Goal: Information Seeking & Learning: Learn about a topic

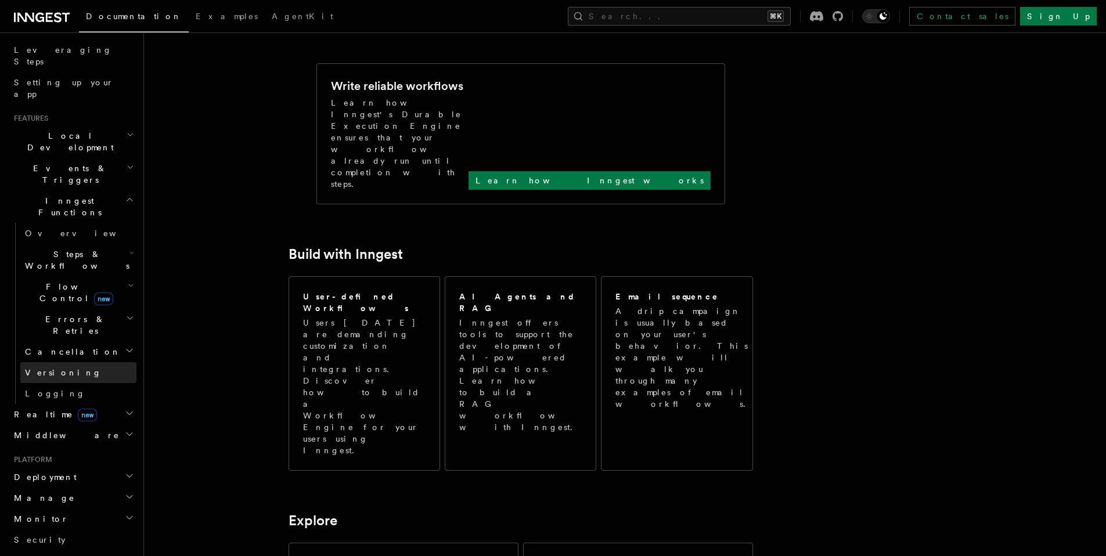
scroll to position [373, 0]
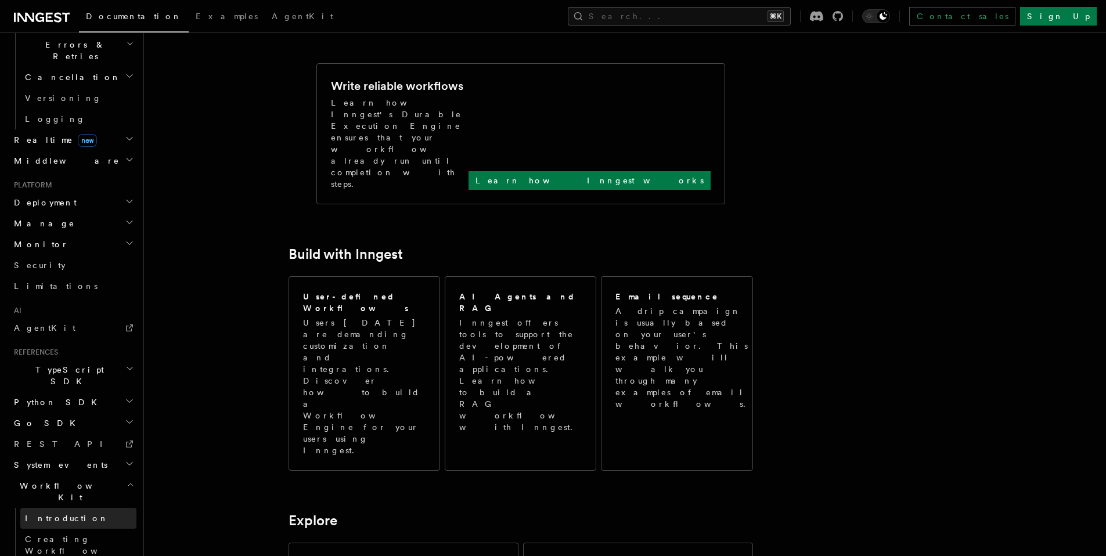
scroll to position [458, 0]
click at [62, 512] on span "Introduction" at bounding box center [67, 516] width 84 height 9
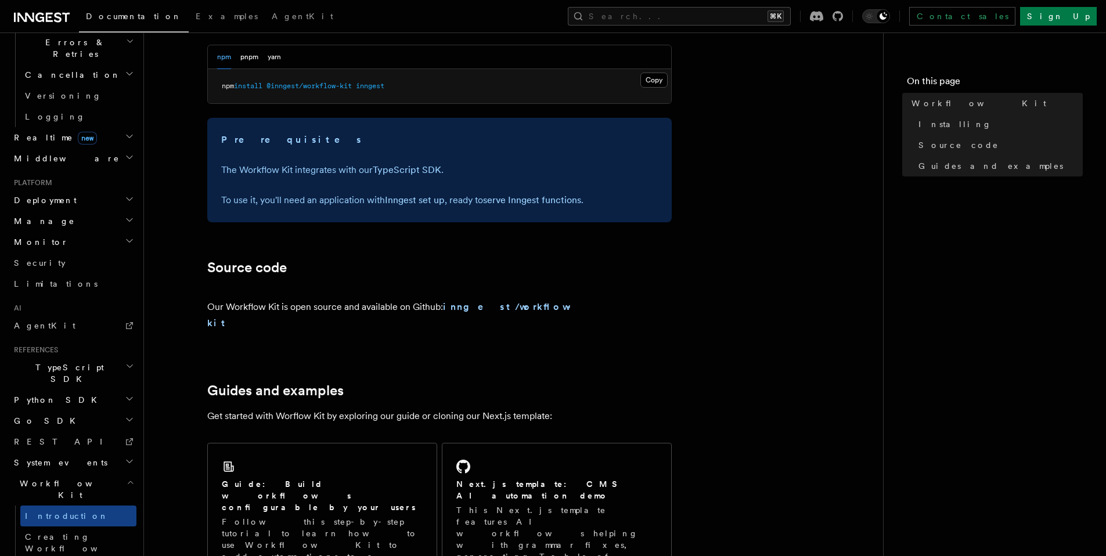
scroll to position [538, 0]
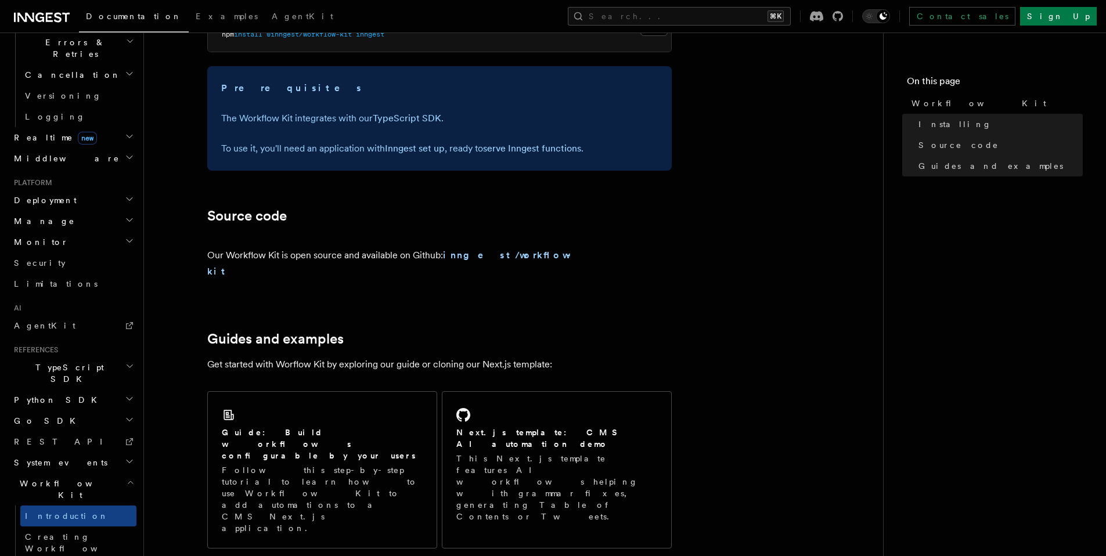
click at [28, 394] on span "Python SDK" at bounding box center [56, 400] width 95 height 12
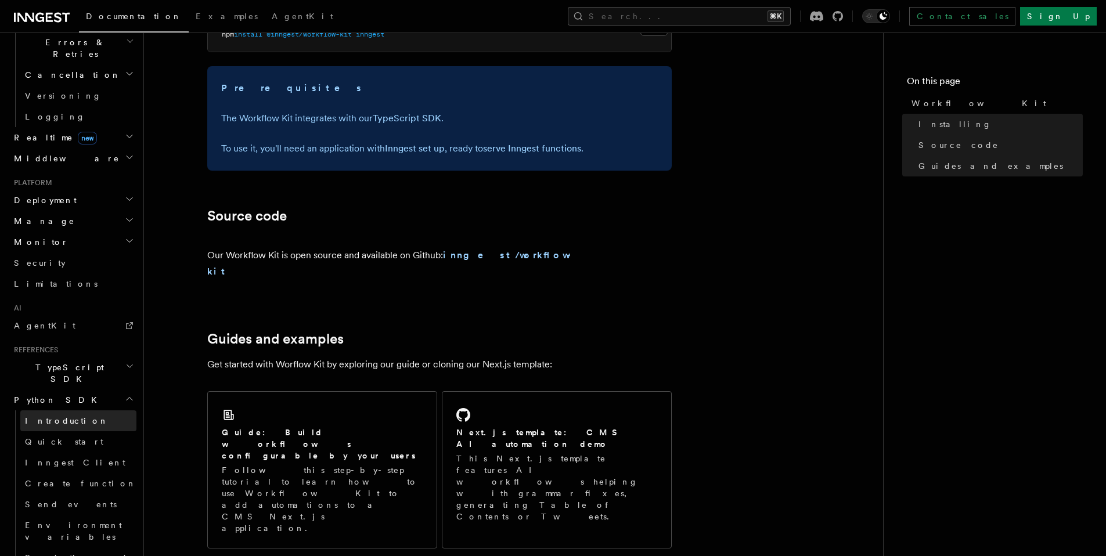
click at [29, 416] on span "Introduction" at bounding box center [67, 420] width 84 height 9
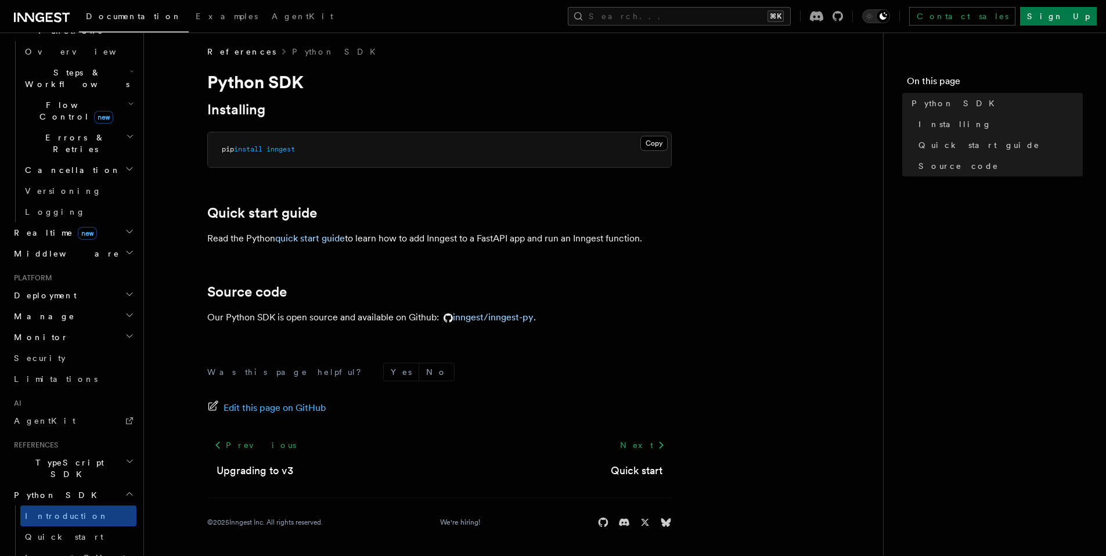
scroll to position [127, 0]
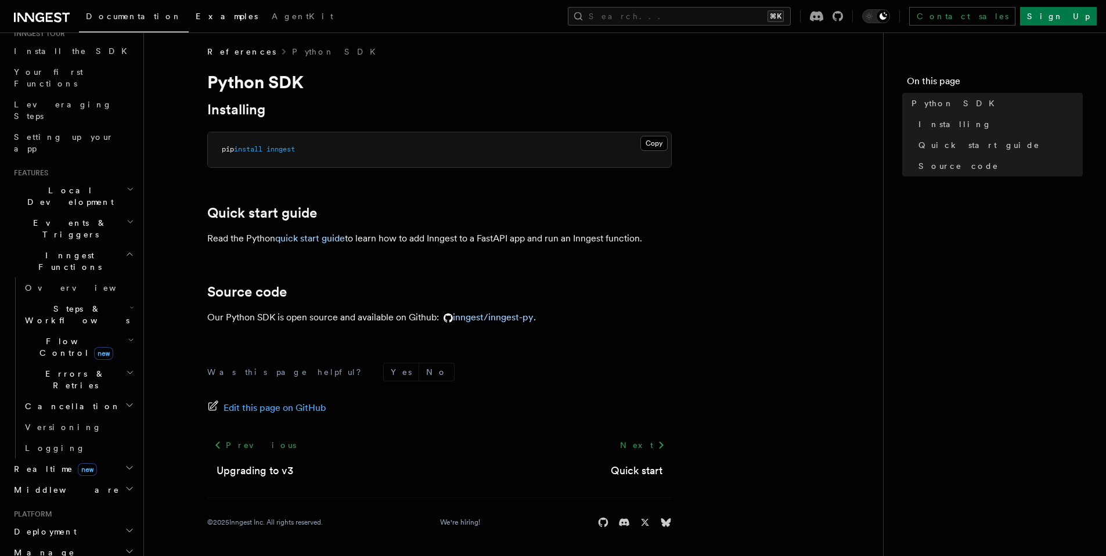
click at [196, 20] on span "Examples" at bounding box center [227, 16] width 62 height 9
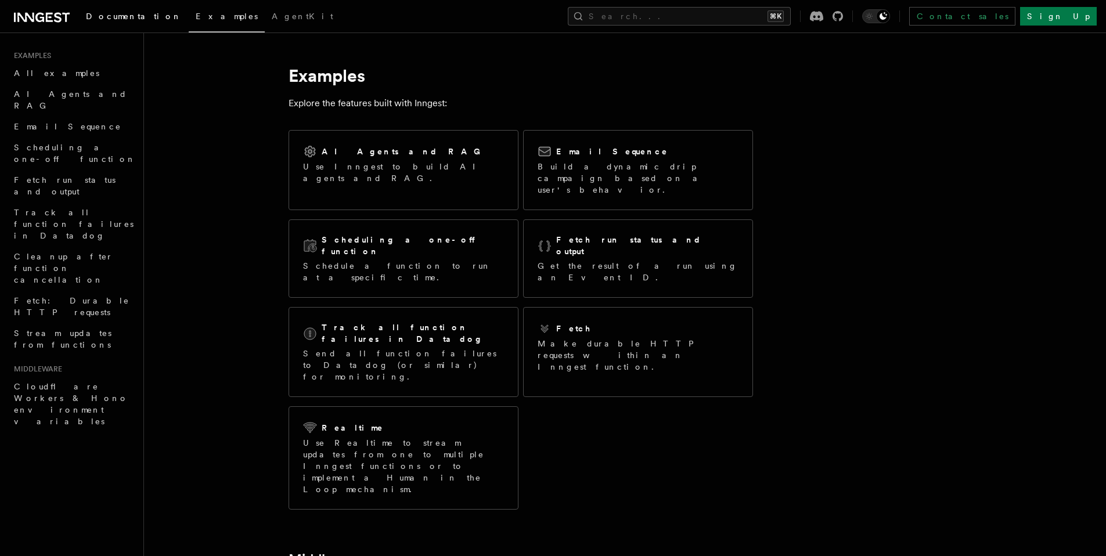
click at [92, 21] on link "Documentation" at bounding box center [134, 17] width 110 height 28
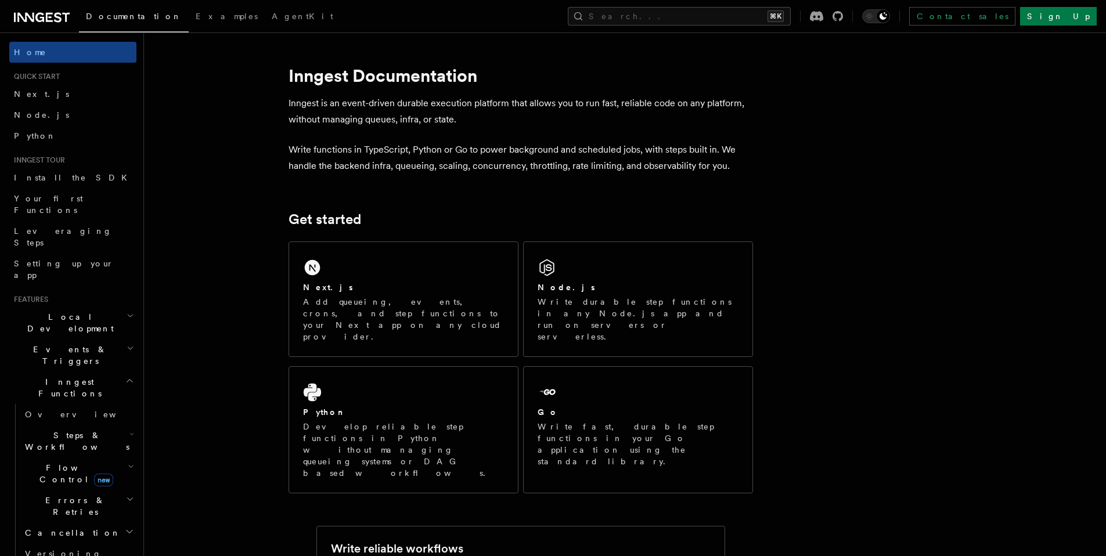
scroll to position [373, 0]
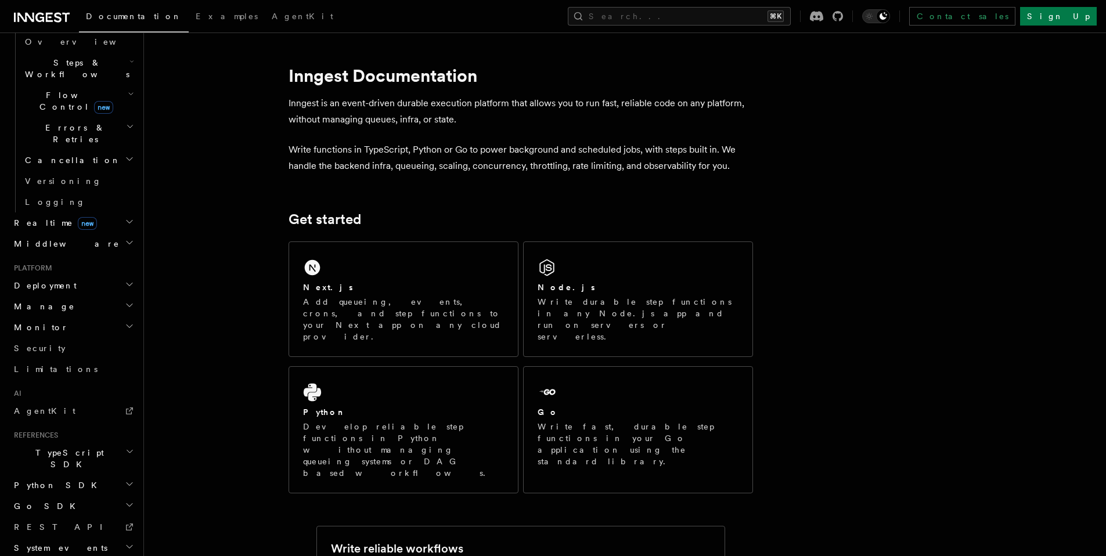
click at [42, 480] on span "Python SDK" at bounding box center [56, 486] width 95 height 12
click at [38, 502] on span "Introduction" at bounding box center [67, 506] width 84 height 9
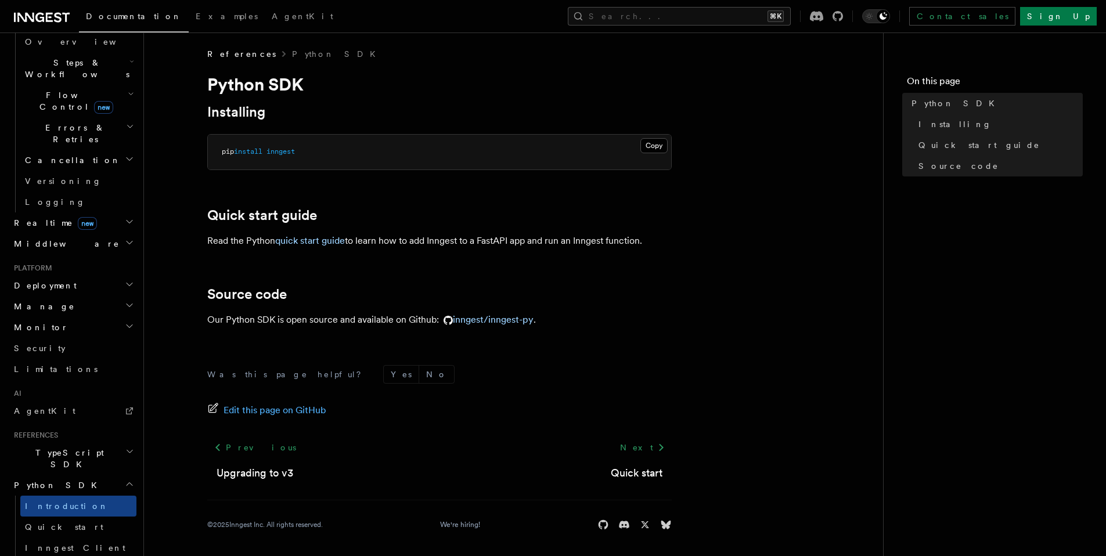
scroll to position [5, 0]
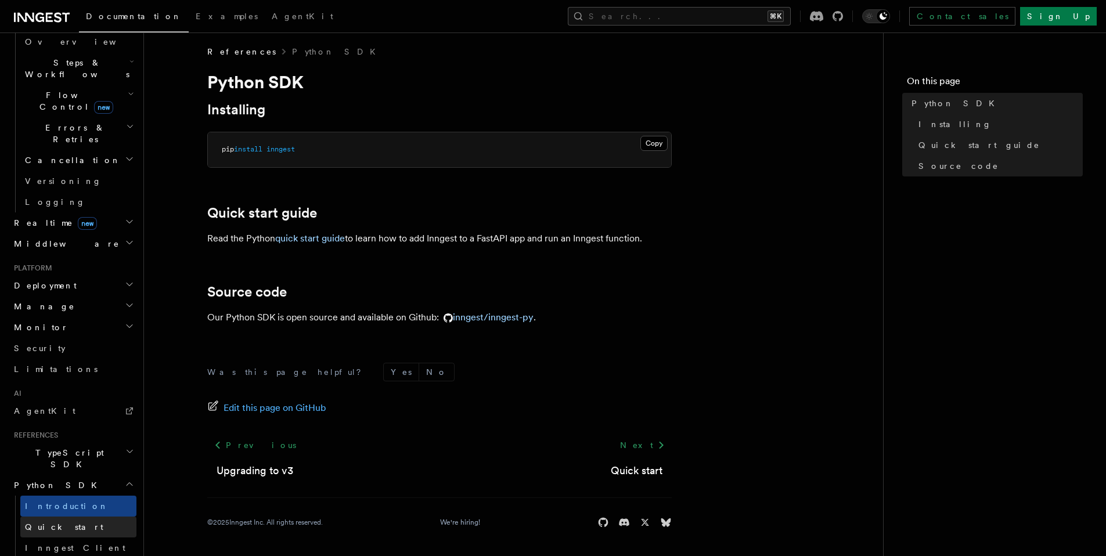
click at [70, 517] on link "Quick start" at bounding box center [78, 527] width 116 height 21
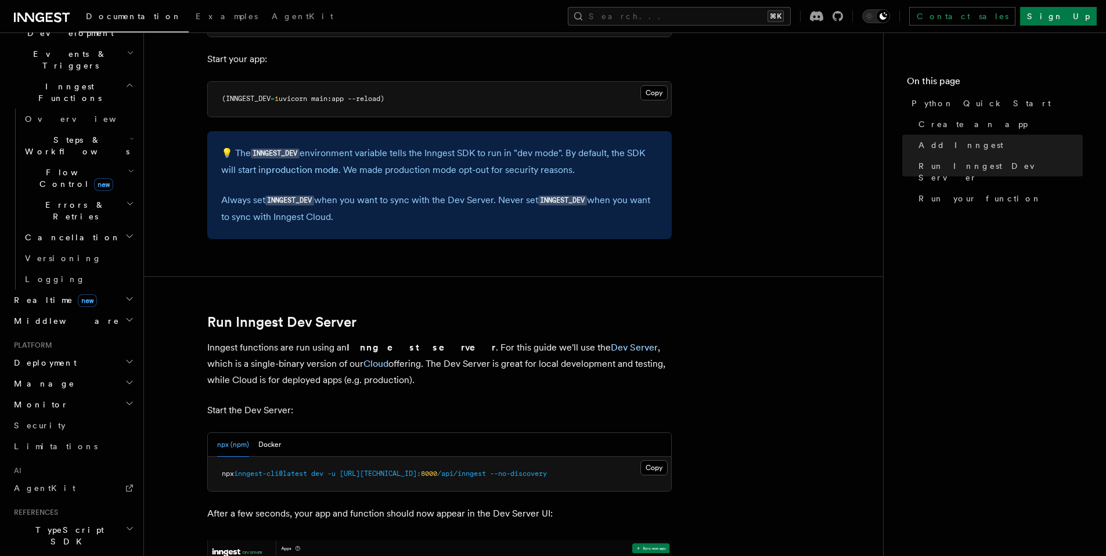
scroll to position [373, 0]
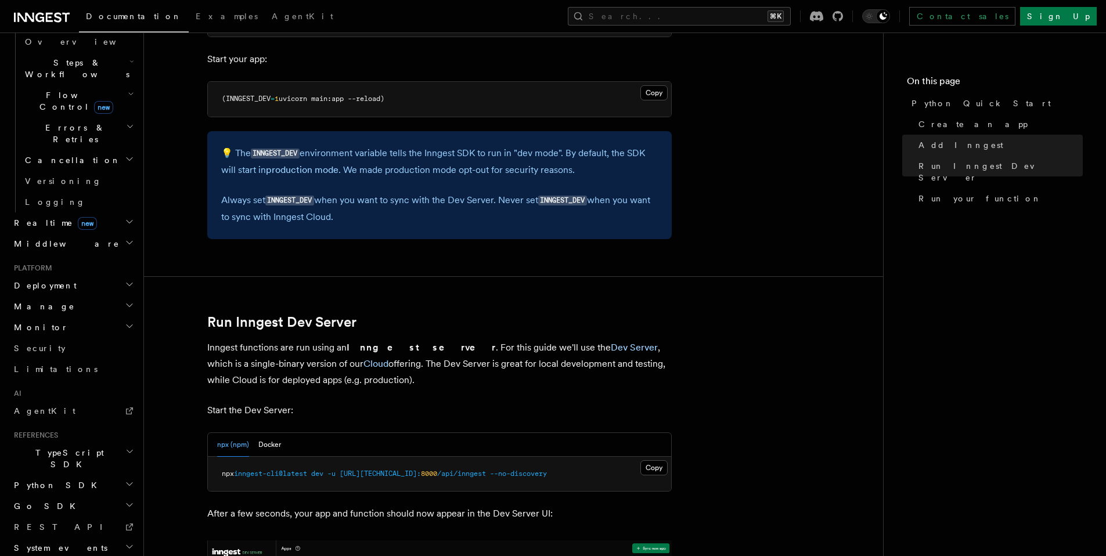
click at [42, 475] on h2 "Python SDK" at bounding box center [72, 485] width 127 height 21
click at [42, 501] on span "Introduction" at bounding box center [67, 507] width 84 height 12
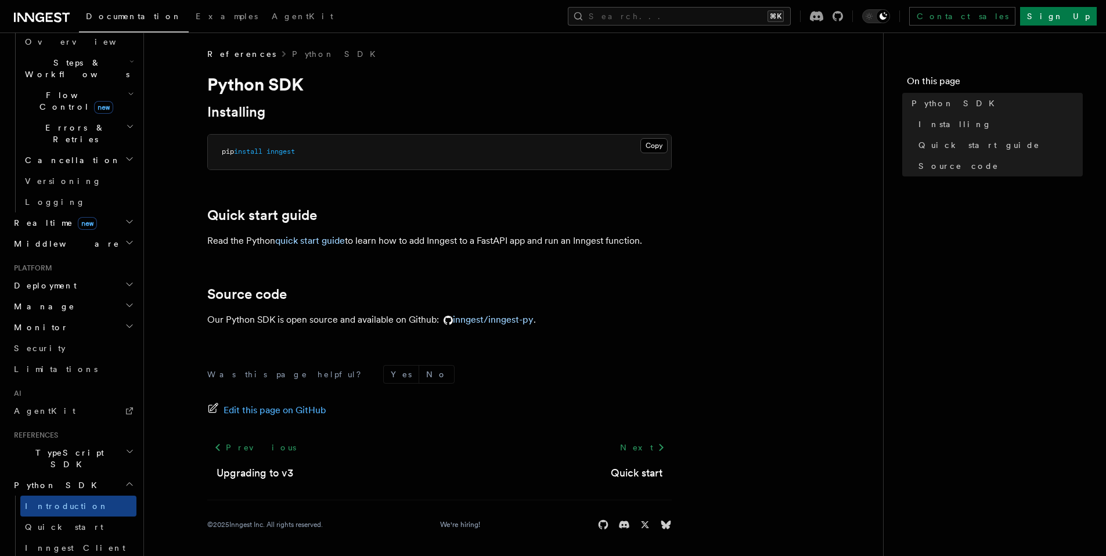
scroll to position [5, 0]
click at [77, 538] on link "Inngest Client" at bounding box center [78, 548] width 116 height 21
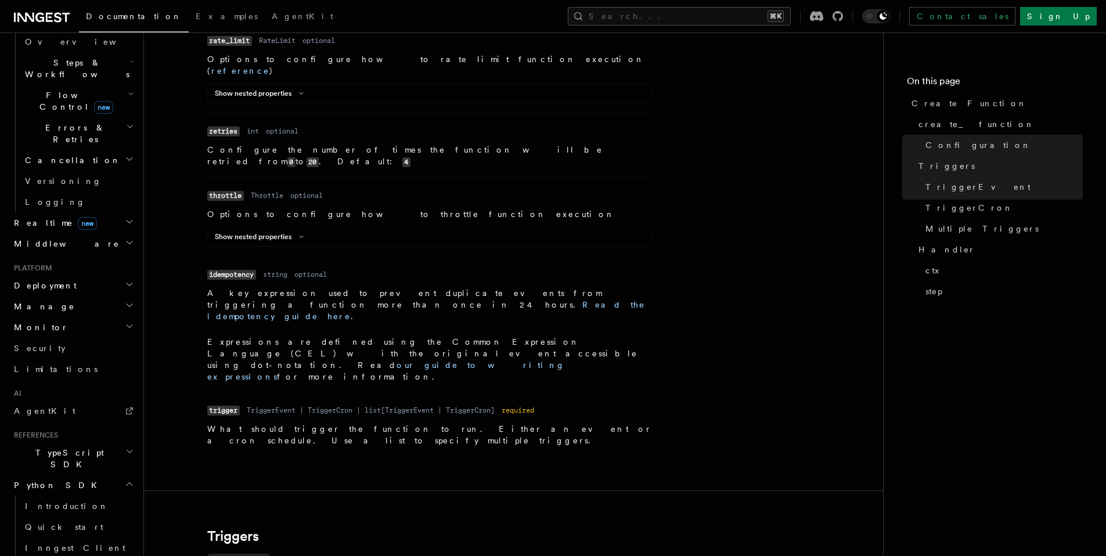
scroll to position [1084, 0]
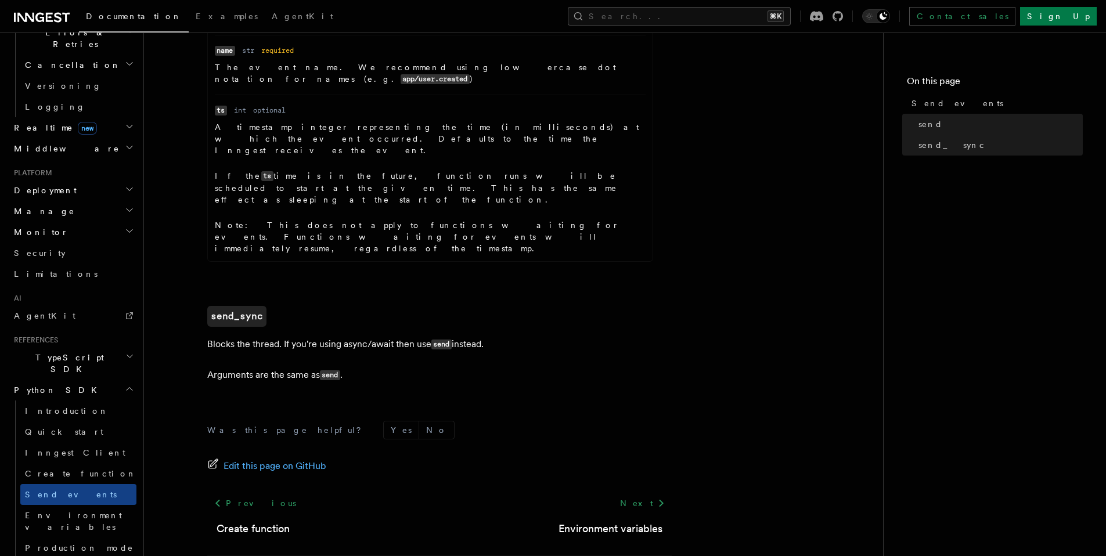
scroll to position [469, 0]
click at [88, 505] on link "Environment variables" at bounding box center [78, 521] width 116 height 33
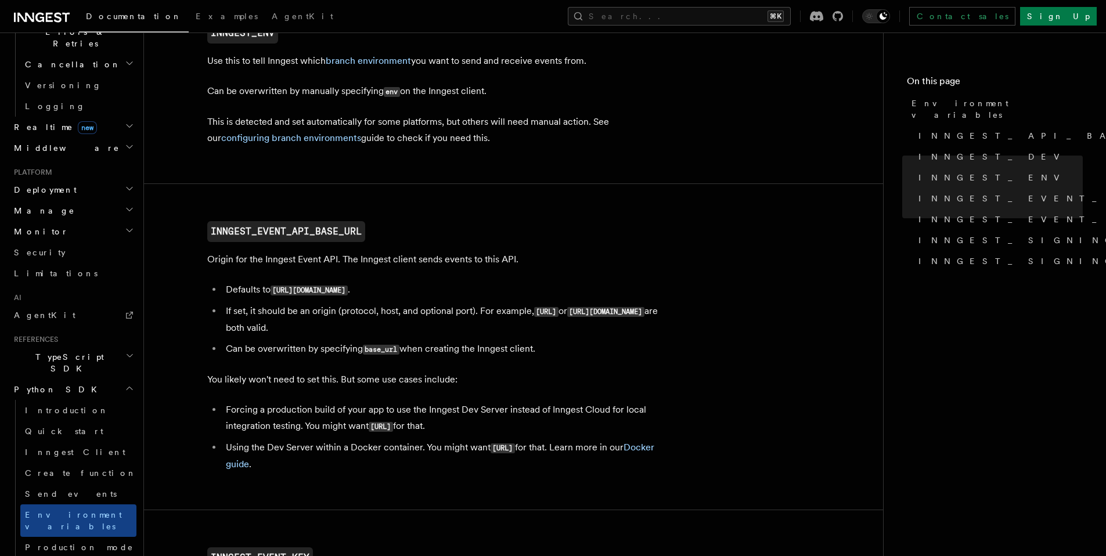
scroll to position [565, 0]
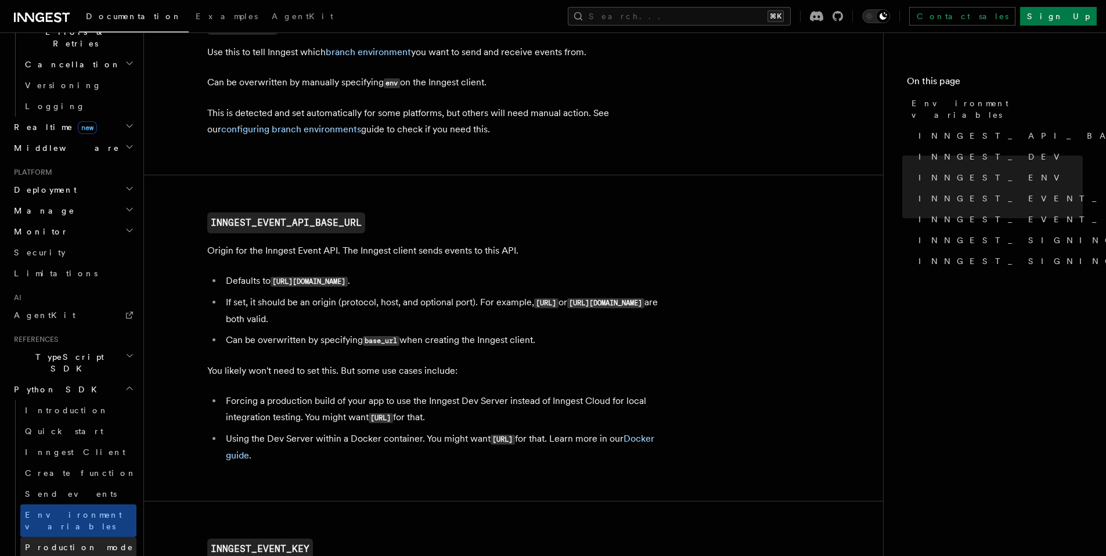
click at [78, 537] on link "Production mode" at bounding box center [78, 547] width 116 height 21
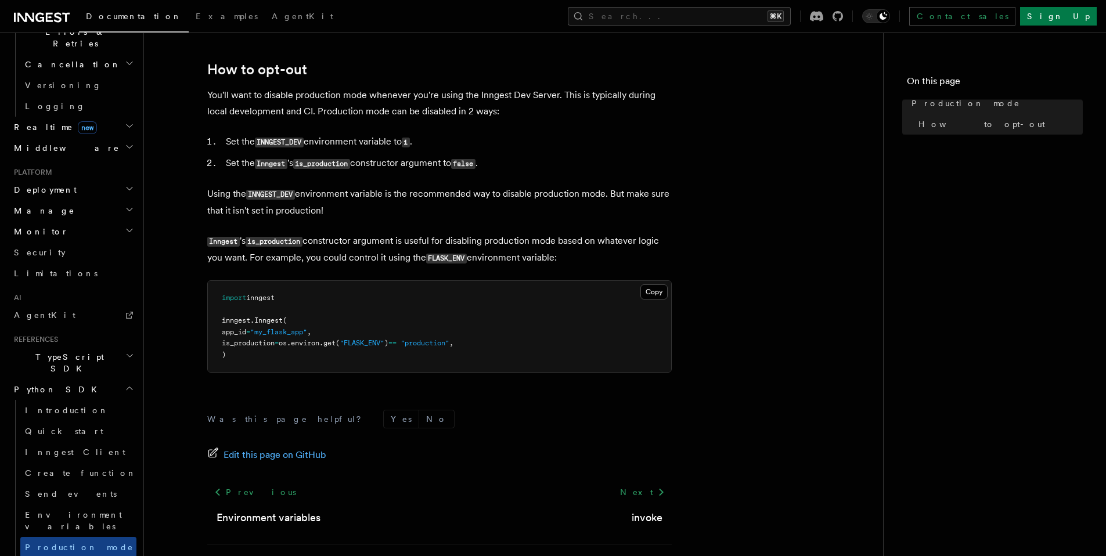
scroll to position [162, 0]
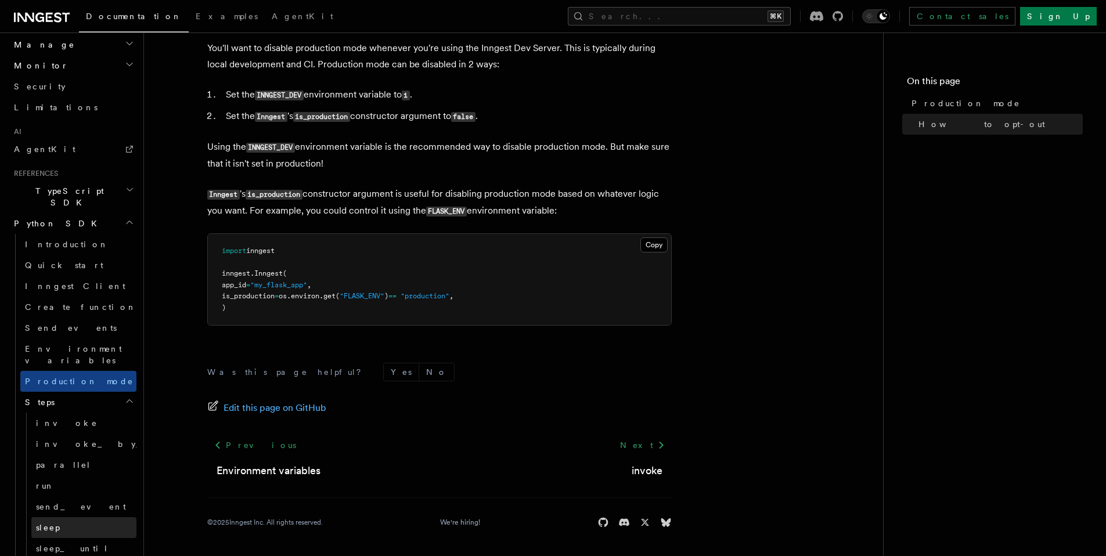
scroll to position [635, 0]
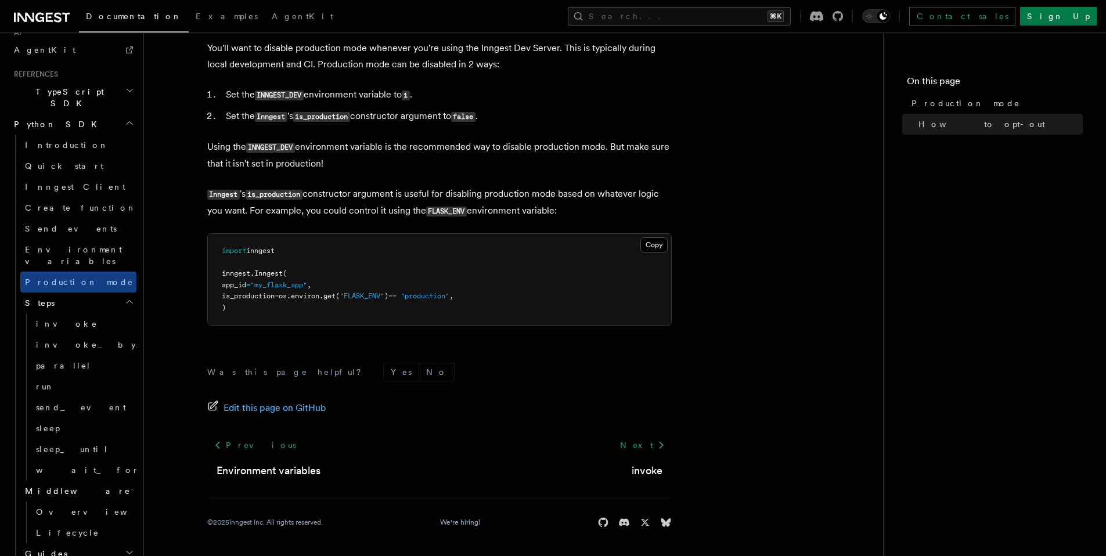
click at [74, 544] on h2 "Guides" at bounding box center [78, 554] width 116 height 21
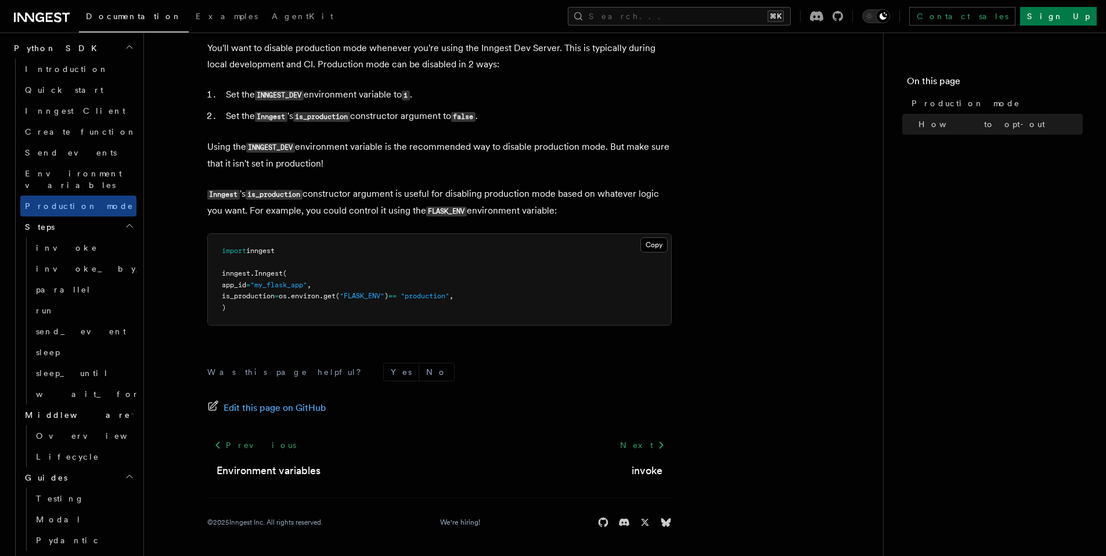
scroll to position [825, 0]
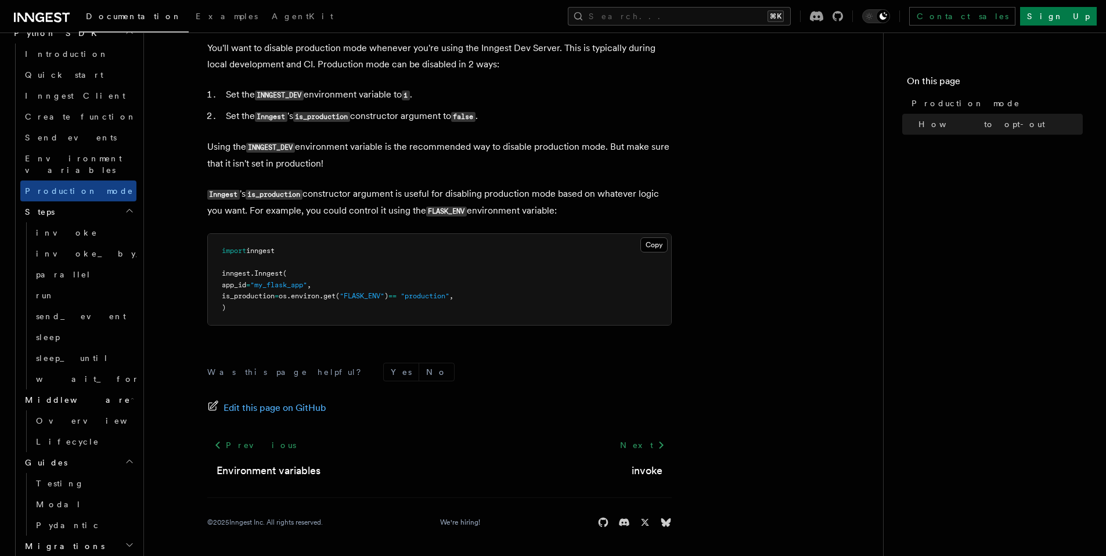
click at [75, 536] on h2 "Migrations" at bounding box center [78, 546] width 116 height 21
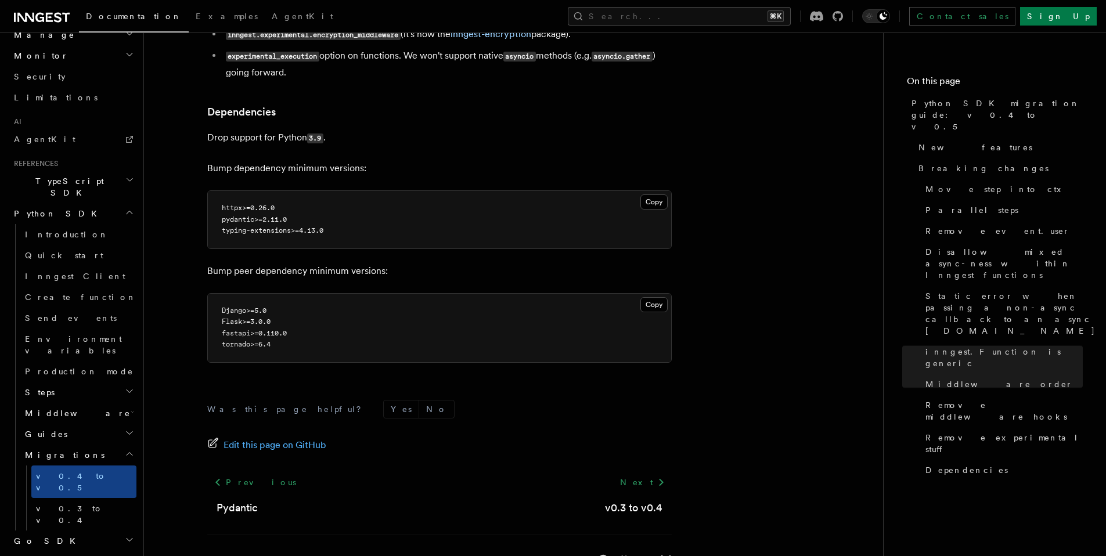
scroll to position [2552, 0]
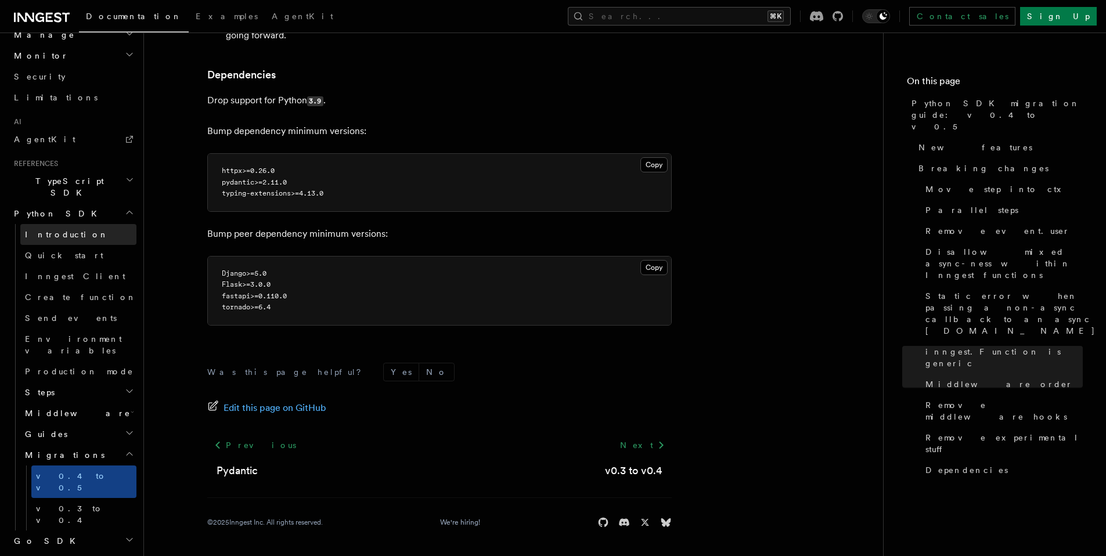
click at [30, 230] on span "Introduction" at bounding box center [67, 234] width 84 height 9
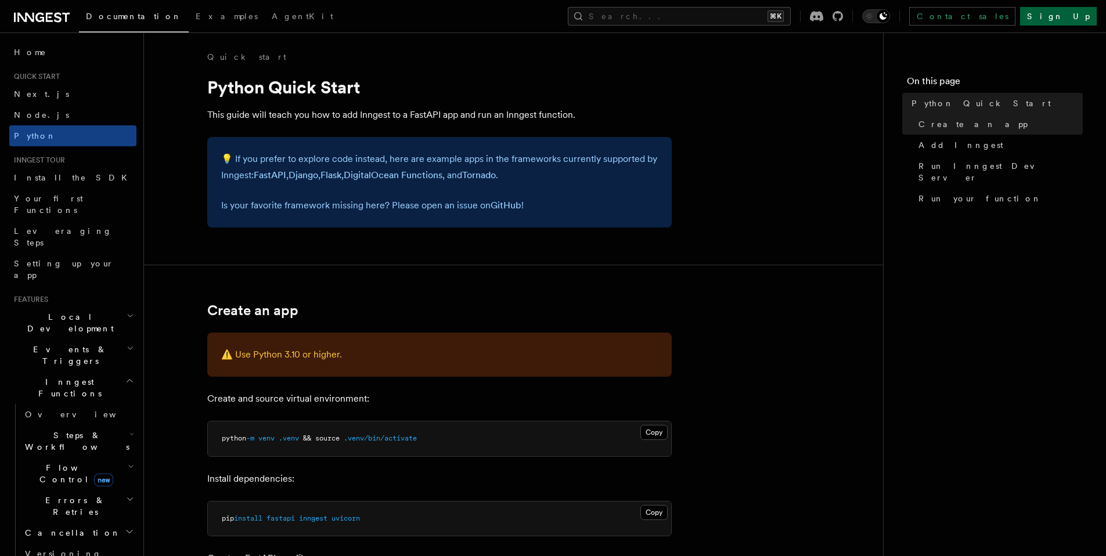
click at [1072, 17] on link "Sign Up" at bounding box center [1059, 16] width 77 height 19
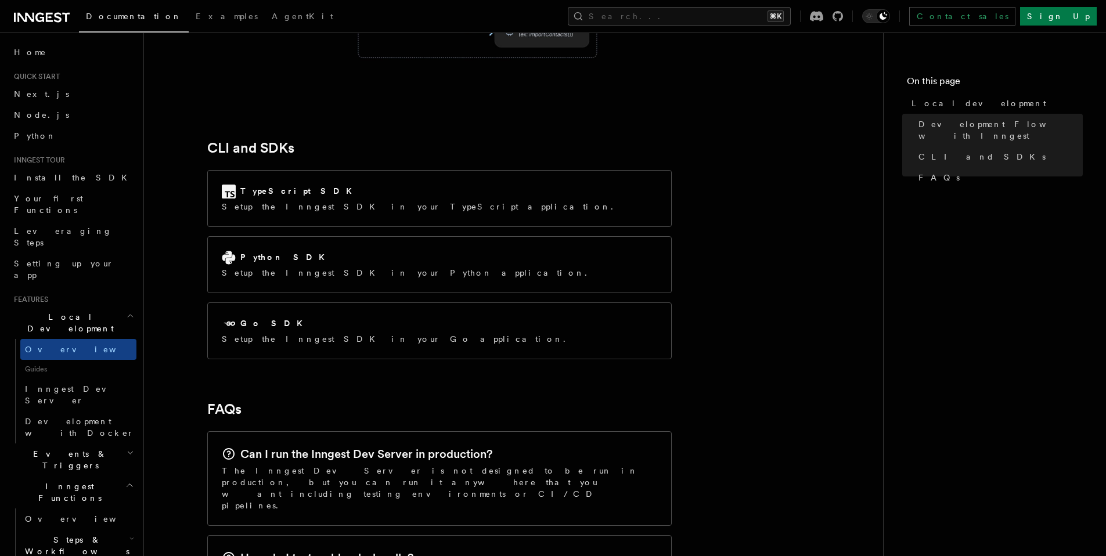
scroll to position [1452, 0]
click at [25, 379] on link "Inngest Dev Server" at bounding box center [78, 395] width 116 height 33
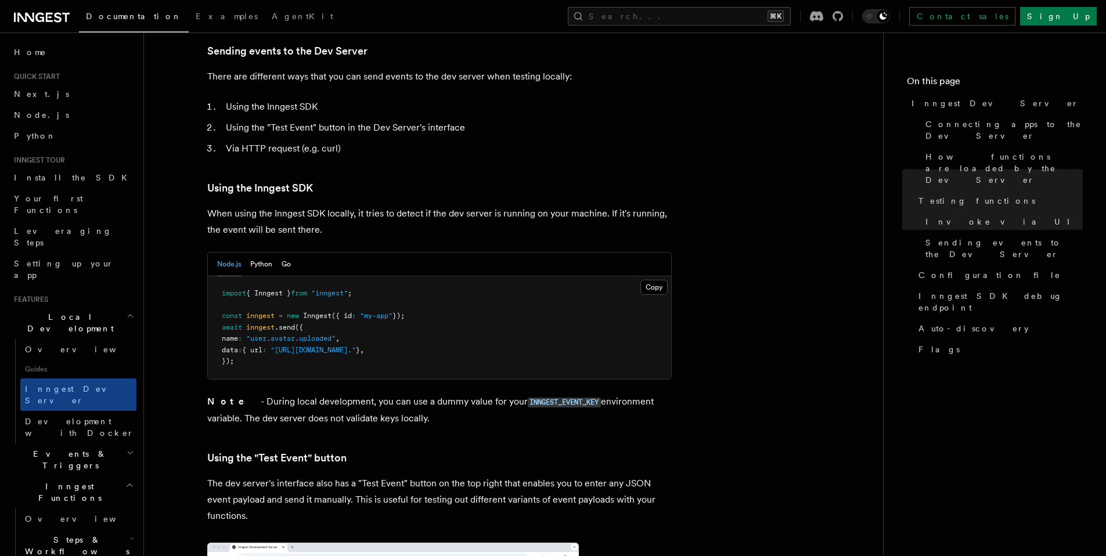
scroll to position [1709, 0]
